Goal: Information Seeking & Learning: Check status

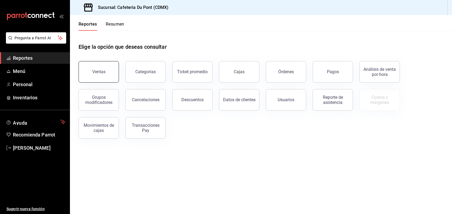
click at [106, 75] on button "Ventas" at bounding box center [99, 72] width 40 height 22
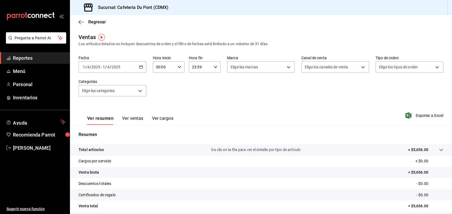
click at [107, 67] on input "4" at bounding box center [108, 67] width 3 height 4
click at [100, 82] on span "Hoy" at bounding box center [104, 84] width 42 height 6
click at [44, 70] on span "Menú" at bounding box center [39, 71] width 53 height 7
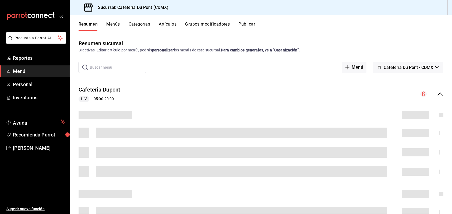
click at [165, 25] on button "Artículos" at bounding box center [168, 26] width 18 height 9
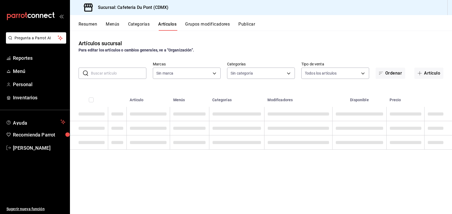
type input "03234600-dbf0-4e52-b833-2cd86aed28b4"
type input "c03253b1-4988-4183-8445-9a1c8a7da68d,5649d61c-5875-424e-be38-053ceca58422,a2edc…"
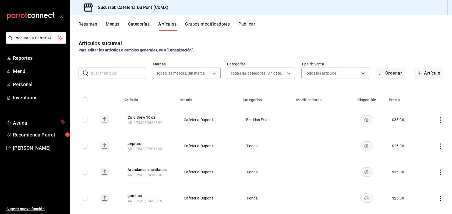
click at [133, 73] on input "text" at bounding box center [118, 73] width 55 height 11
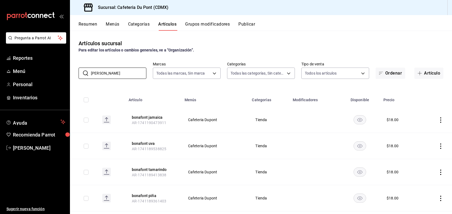
type input "bonafo"
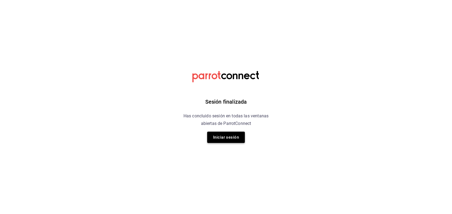
click at [219, 135] on button "Iniciar sesión" at bounding box center [226, 137] width 38 height 11
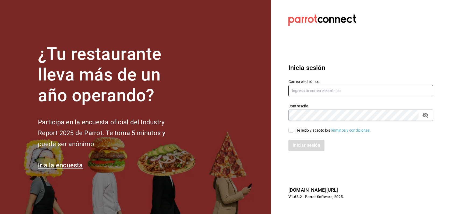
type input "dupont@debocaenboca.net"
click at [293, 131] on input "He leído y acepto los Términos y condiciones." at bounding box center [291, 130] width 5 height 5
checkbox input "true"
click at [300, 140] on button "Iniciar sesión" at bounding box center [307, 145] width 37 height 11
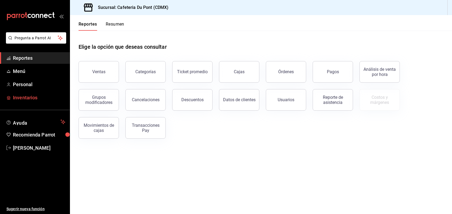
click at [40, 98] on span "Inventarios" at bounding box center [39, 97] width 53 height 7
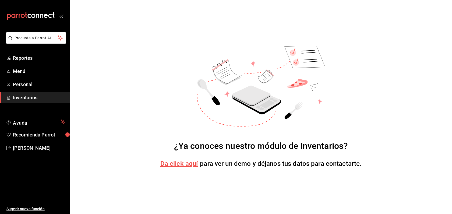
click at [191, 164] on span "Da click aquí" at bounding box center [179, 164] width 38 height 8
click at [34, 97] on span "Inventarios" at bounding box center [39, 97] width 53 height 7
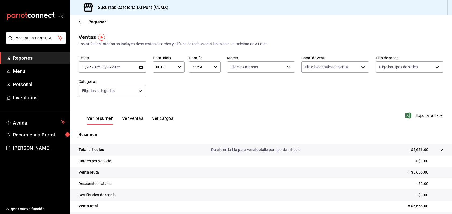
click at [98, 66] on input "2025" at bounding box center [95, 67] width 9 height 4
click at [100, 85] on span "Hoy" at bounding box center [104, 84] width 42 height 6
click at [134, 121] on button "Ver ventas" at bounding box center [132, 120] width 21 height 9
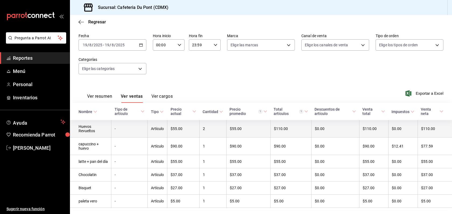
scroll to position [32, 0]
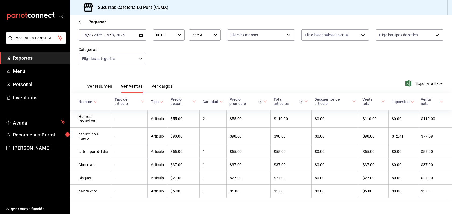
click at [44, 53] on link "Reportes" at bounding box center [35, 58] width 70 height 12
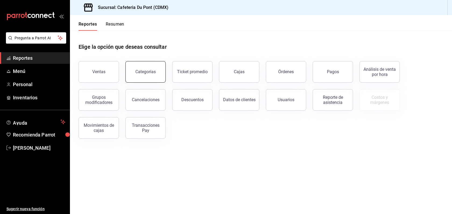
click at [154, 74] on div "Categorías" at bounding box center [145, 71] width 20 height 5
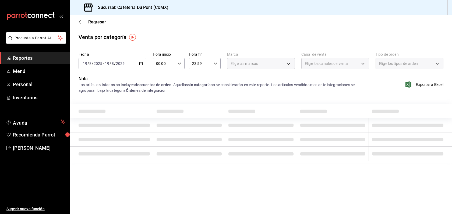
click at [27, 60] on span "Reportes" at bounding box center [39, 57] width 53 height 7
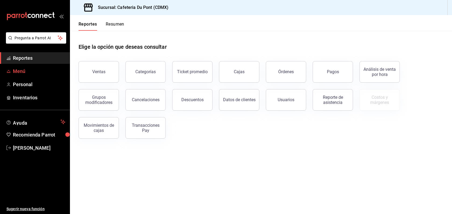
click at [26, 68] on span "Menú" at bounding box center [39, 71] width 53 height 7
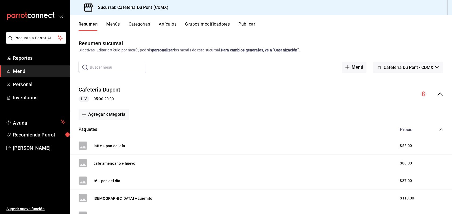
click at [170, 28] on button "Artículos" at bounding box center [168, 26] width 18 height 9
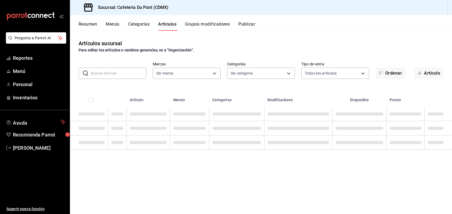
type input "03234600-dbf0-4e52-b833-2cd86aed28b4"
type input "c03253b1-4988-4183-8445-9a1c8a7da68d,5649d61c-5875-424e-be38-053ceca58422,a2edc…"
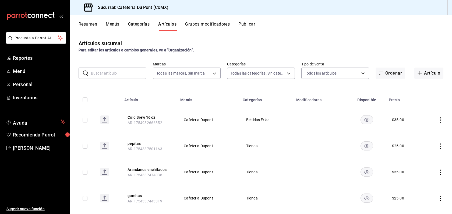
click at [372, 44] on div "Artículos sucursal Para editar los artículos o cambios generales, ve a “Organiz…" at bounding box center [261, 46] width 382 height 14
click at [312, 37] on div "Artículos sucursal Para editar los artículos o cambios generales, ve a “Organiz…" at bounding box center [261, 122] width 382 height 183
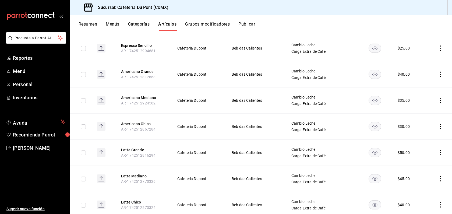
scroll to position [1903, 0]
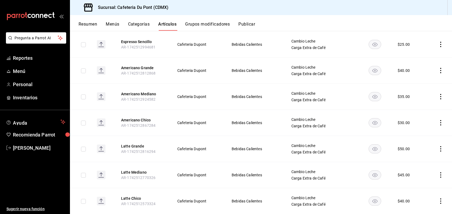
click at [143, 22] on button "Categorías" at bounding box center [139, 26] width 22 height 9
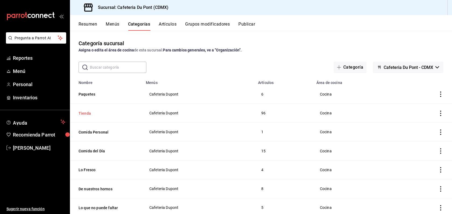
click at [117, 112] on button "Tienda" at bounding box center [106, 113] width 54 height 5
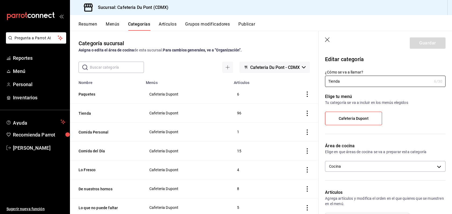
click at [305, 113] on icon "actions" at bounding box center [307, 113] width 5 height 5
click at [269, 102] on div at bounding box center [226, 107] width 452 height 214
click at [240, 112] on td "96" at bounding box center [254, 113] width 46 height 19
click at [164, 25] on button "Artículos" at bounding box center [168, 26] width 18 height 9
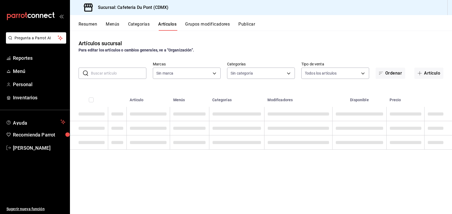
type input "03234600-dbf0-4e52-b833-2cd86aed28b4"
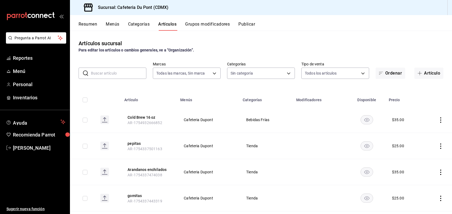
type input "c03253b1-4988-4183-8445-9a1c8a7da68d,5649d61c-5875-424e-be38-053ceca58422,a2edc…"
click at [288, 73] on body "Pregunta a Parrot AI Reportes Menú Personal Inventarios Ayuda Recomienda Parrot…" at bounding box center [226, 107] width 452 height 214
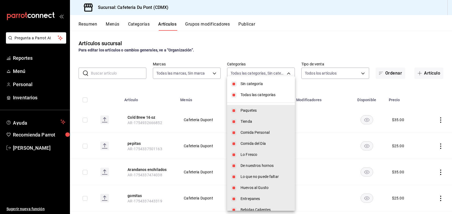
click at [235, 97] on input "checkbox" at bounding box center [234, 95] width 5 height 5
checkbox input "false"
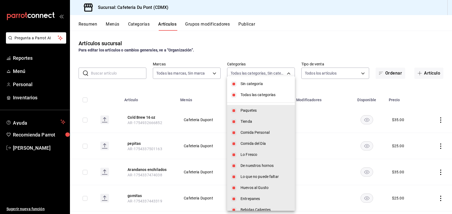
checkbox input "false"
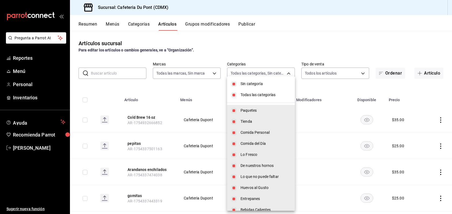
checkbox input "false"
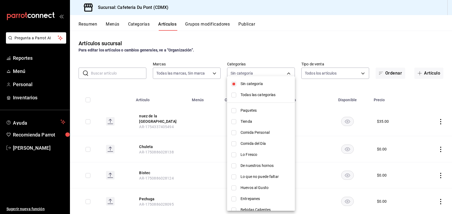
click at [412, 149] on div at bounding box center [226, 107] width 452 height 214
click at [234, 86] on input "checkbox" at bounding box center [234, 84] width 5 height 5
checkbox input "false"
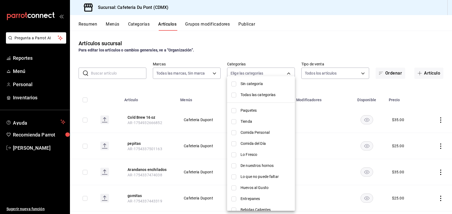
click at [235, 124] on li "Tienda" at bounding box center [261, 121] width 68 height 11
type input "5649d61c-5875-424e-be38-053ceca58422"
checkbox input "true"
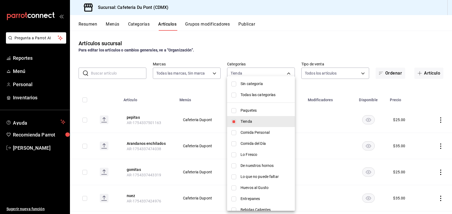
click at [193, 99] on div at bounding box center [226, 107] width 452 height 214
click at [114, 92] on div at bounding box center [226, 107] width 452 height 214
click at [391, 69] on div at bounding box center [226, 107] width 452 height 214
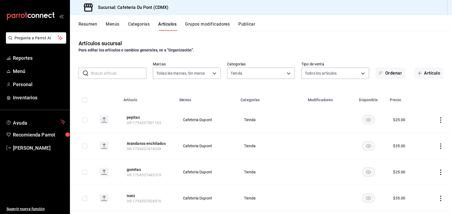
click at [436, 103] on th at bounding box center [437, 98] width 29 height 17
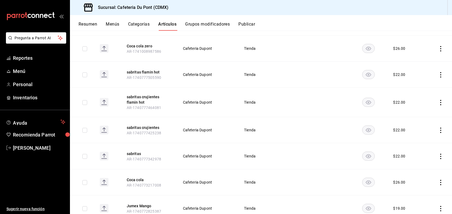
scroll to position [2419, 0]
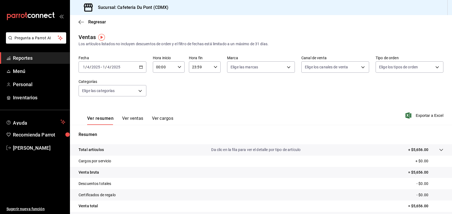
click at [128, 121] on button "Ver ventas" at bounding box center [132, 120] width 21 height 9
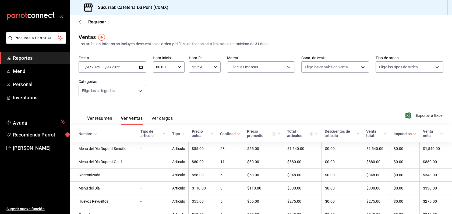
click at [98, 64] on div "2025-04-01 1 / 4 / 2025 - 2025-04-01 1 / 4 / 2025" at bounding box center [113, 66] width 68 height 11
click at [100, 84] on span "Hoy" at bounding box center [104, 84] width 42 height 6
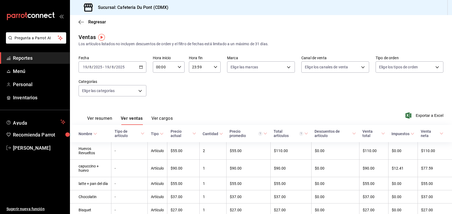
click at [100, 121] on button "Ver resumen" at bounding box center [99, 120] width 25 height 9
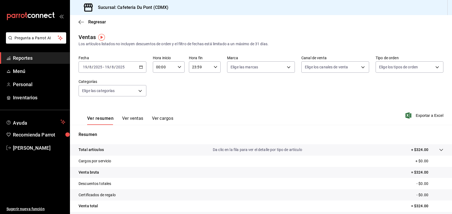
click at [38, 59] on span "Reportes" at bounding box center [39, 57] width 53 height 7
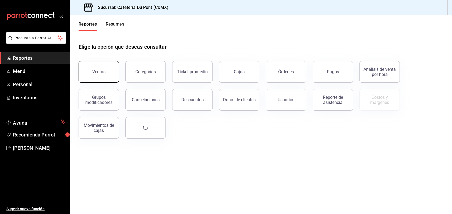
click at [108, 70] on button "Ventas" at bounding box center [99, 72] width 40 height 22
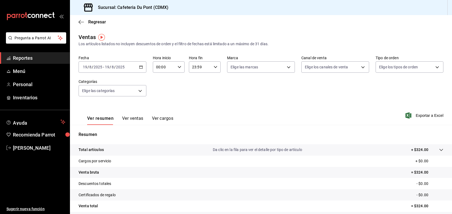
click at [130, 118] on button "Ver ventas" at bounding box center [132, 120] width 21 height 9
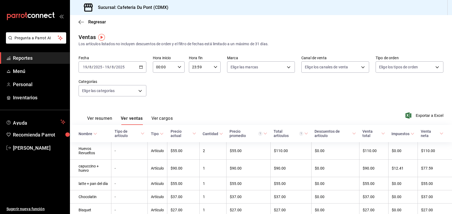
click at [273, 105] on div "Ver resumen Ver ventas Ver cargos Exportar a Excel" at bounding box center [261, 114] width 382 height 22
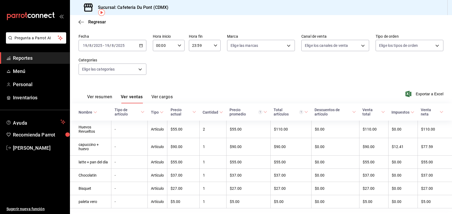
scroll to position [32, 0]
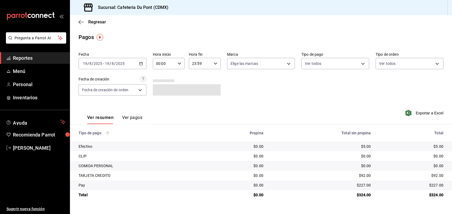
click at [86, 62] on input "19" at bounding box center [85, 63] width 5 height 4
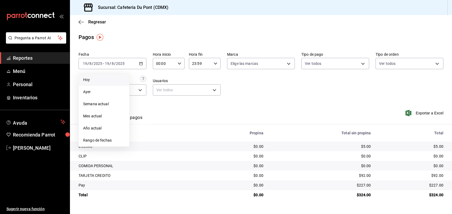
click at [104, 78] on span "Hoy" at bounding box center [104, 80] width 42 height 6
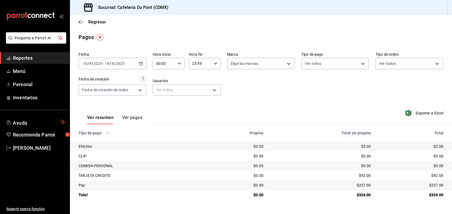
click at [40, 60] on span "Reportes" at bounding box center [39, 57] width 53 height 7
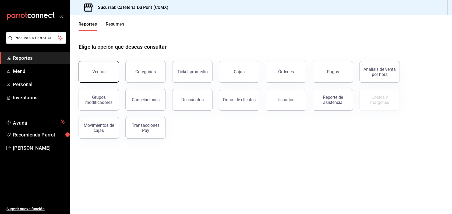
click at [113, 80] on button "Ventas" at bounding box center [99, 72] width 40 height 22
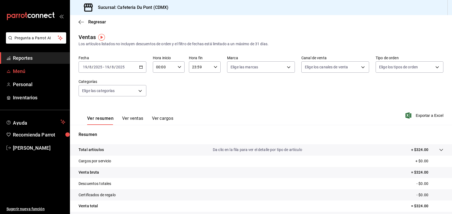
click at [42, 71] on span "Menú" at bounding box center [39, 71] width 53 height 7
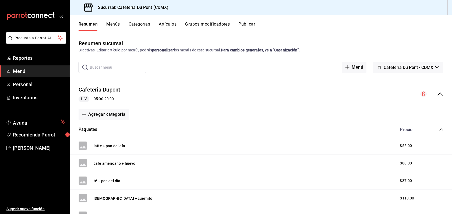
click at [125, 66] on input "text" at bounding box center [118, 67] width 57 height 11
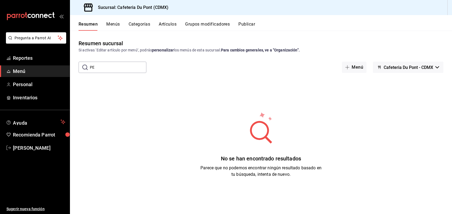
type input "P"
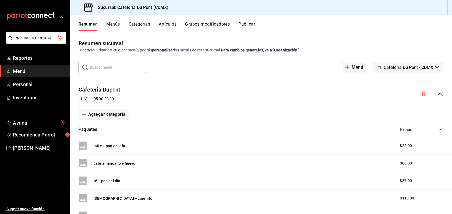
click at [115, 28] on button "Menús" at bounding box center [112, 26] width 13 height 9
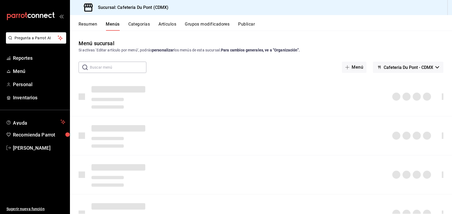
click at [165, 25] on button "Artículos" at bounding box center [168, 26] width 18 height 9
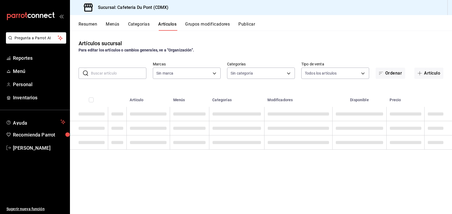
type input "03234600-dbf0-4e52-b833-2cd86aed28b4"
type input "c03253b1-4988-4183-8445-9a1c8a7da68d,5649d61c-5875-424e-be38-053ceca58422,a2edc…"
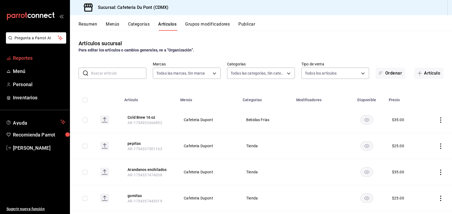
click at [37, 59] on span "Reportes" at bounding box center [39, 57] width 53 height 7
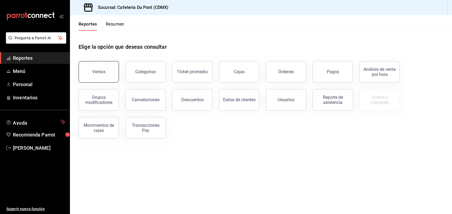
click at [102, 75] on button "Ventas" at bounding box center [99, 72] width 40 height 22
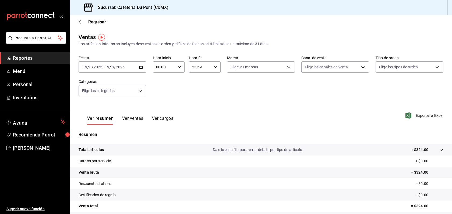
click at [128, 118] on button "Ver ventas" at bounding box center [132, 120] width 21 height 9
click at [137, 67] on div "[DATE] [DATE] - [DATE] [DATE]" at bounding box center [113, 66] width 68 height 11
click at [119, 82] on span "Hoy" at bounding box center [104, 84] width 42 height 6
click at [34, 56] on span "Reportes" at bounding box center [39, 57] width 53 height 7
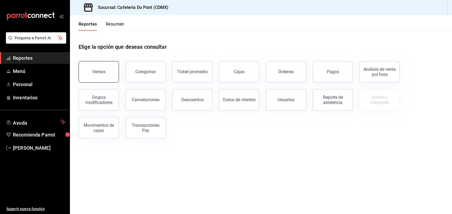
click at [93, 77] on button "Ventas" at bounding box center [99, 72] width 40 height 22
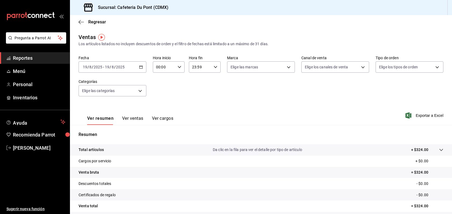
click at [132, 72] on div "[DATE] [DATE] - [DATE] [DATE]" at bounding box center [113, 66] width 68 height 11
click at [104, 88] on li "Hoy" at bounding box center [104, 83] width 50 height 12
